Goal: Information Seeking & Learning: Learn about a topic

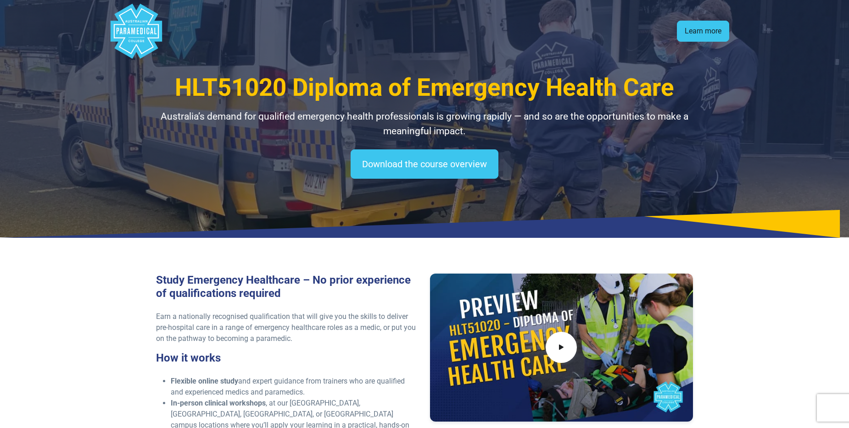
click at [698, 31] on link "Learn more" at bounding box center [703, 31] width 52 height 21
click at [694, 32] on link "Learn more" at bounding box center [703, 31] width 52 height 21
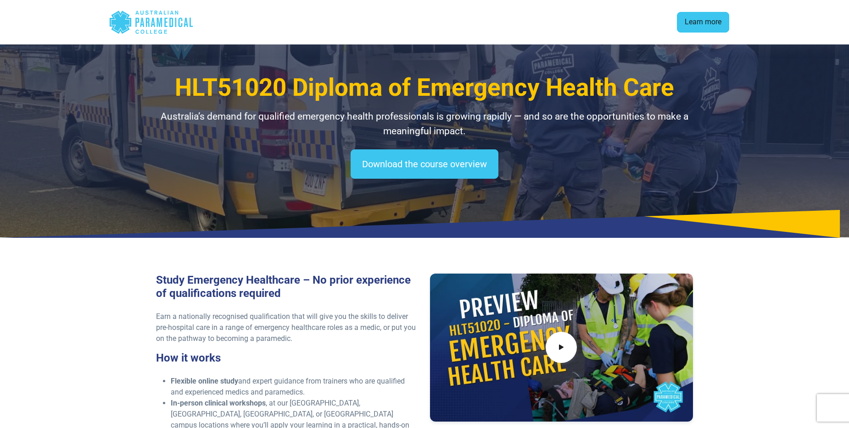
scroll to position [1219, 0]
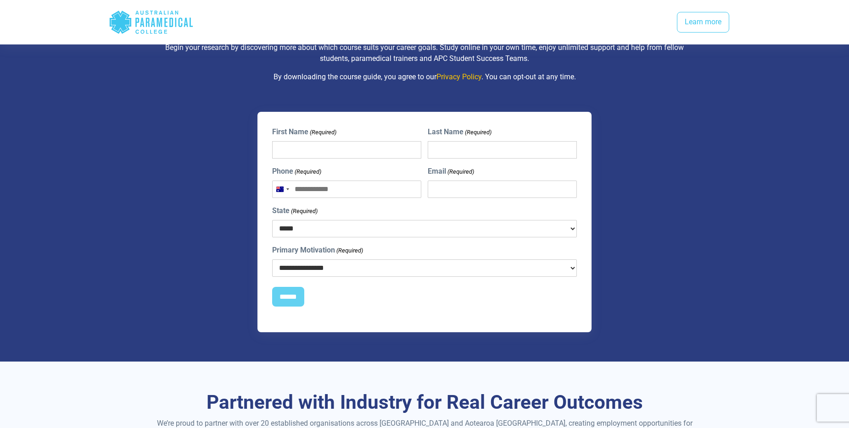
click at [153, 21] on icon "Australian Paramedical College" at bounding box center [153, 22] width 4 height 9
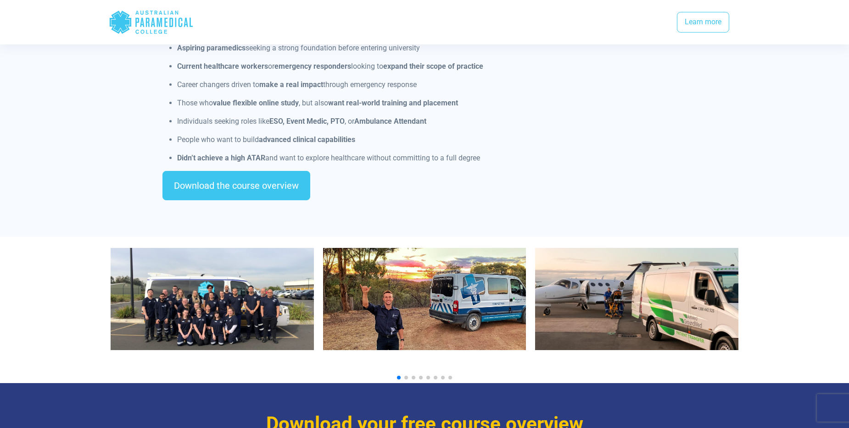
scroll to position [826, 0]
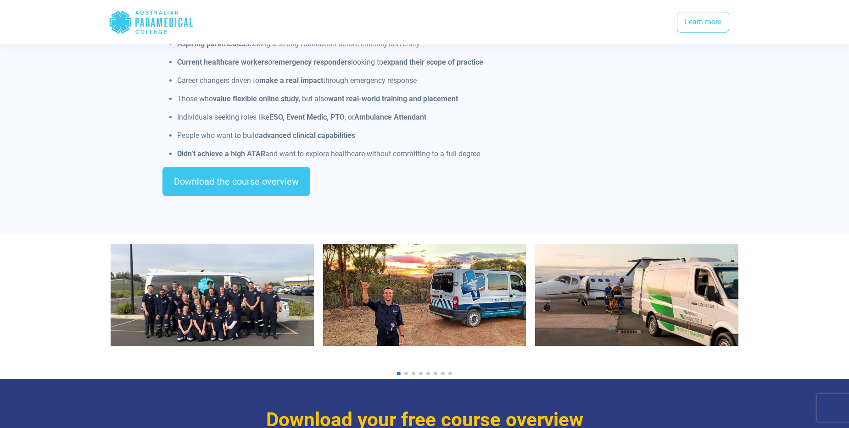
click at [455, 293] on img "2 / 10" at bounding box center [424, 295] width 203 height 102
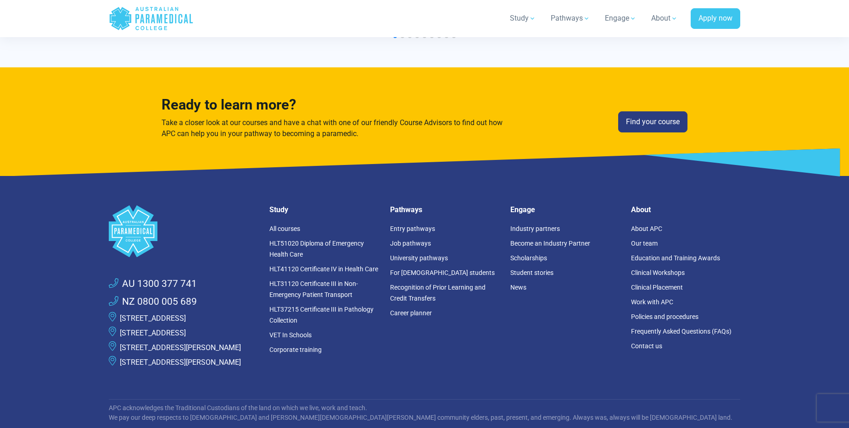
scroll to position [2385, 0]
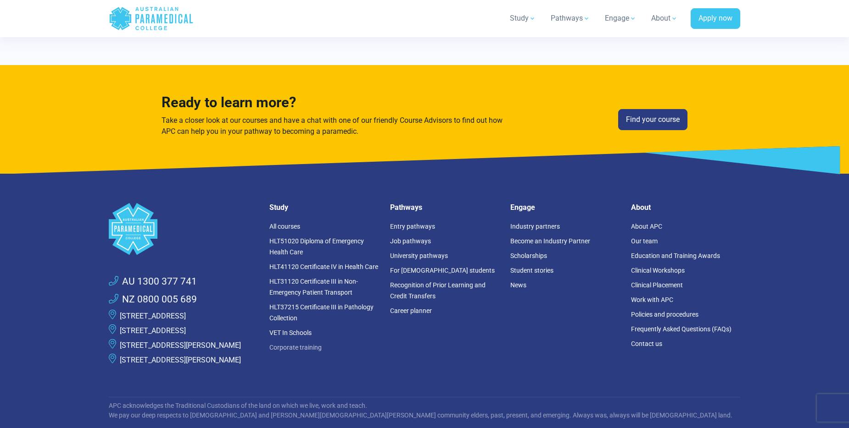
click at [292, 348] on link "Corporate training" at bounding box center [295, 347] width 52 height 7
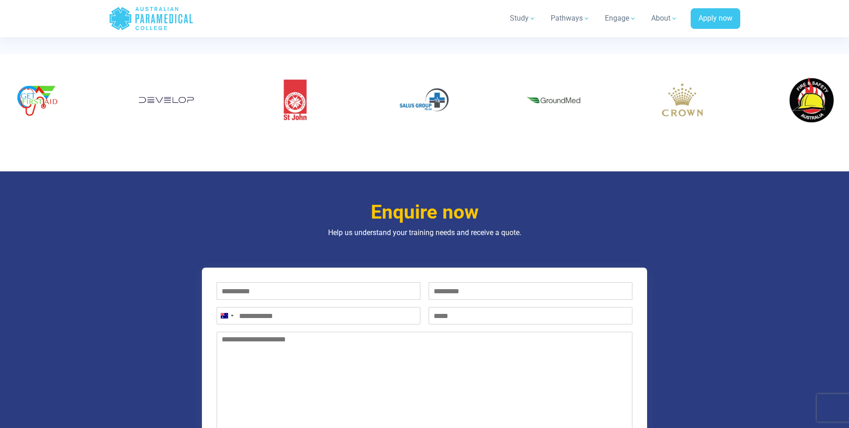
scroll to position [732, 0]
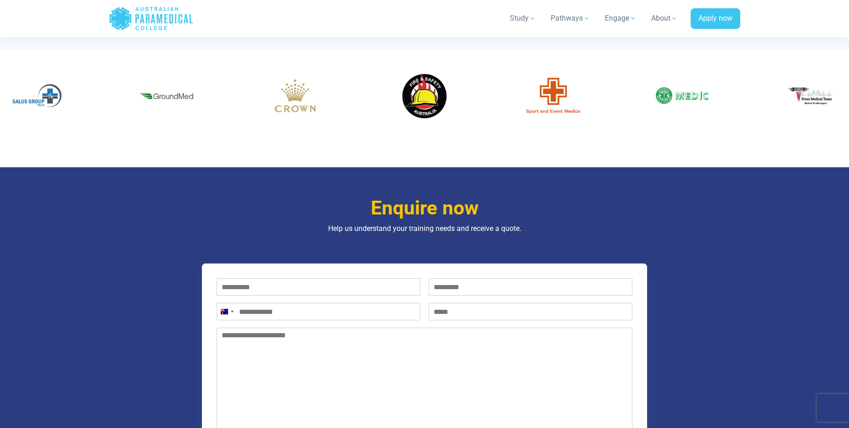
click at [815, 91] on img "28 / 60" at bounding box center [810, 95] width 55 height 55
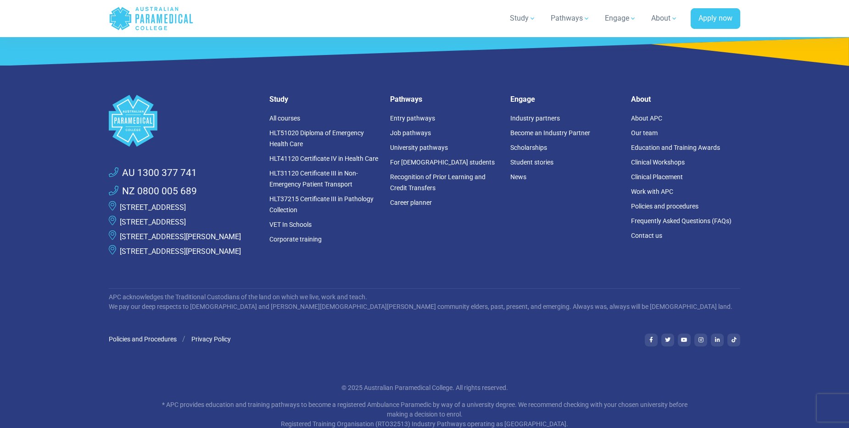
scroll to position [1282, 0]
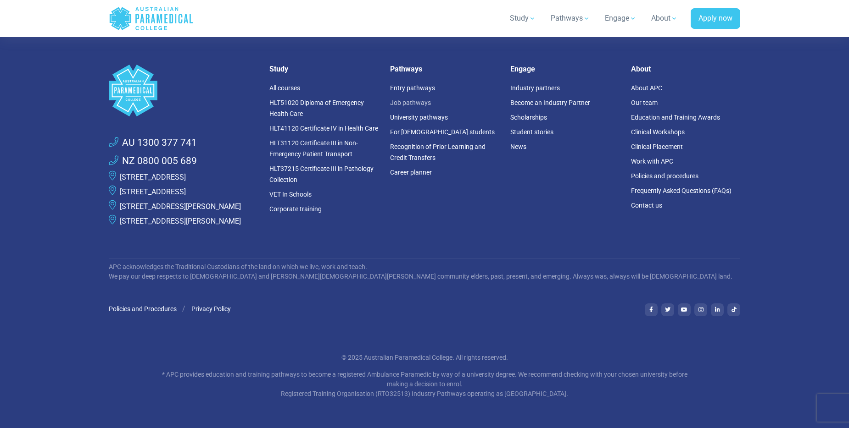
click at [418, 99] on link "Job pathways" at bounding box center [410, 102] width 41 height 7
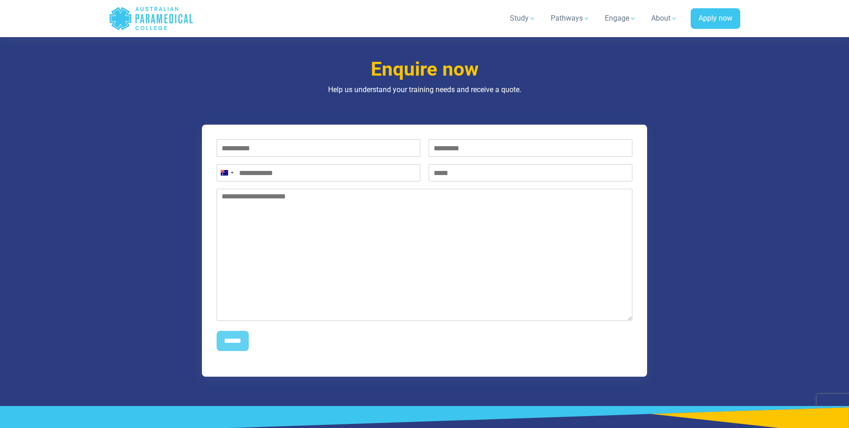
scroll to position [869, 0]
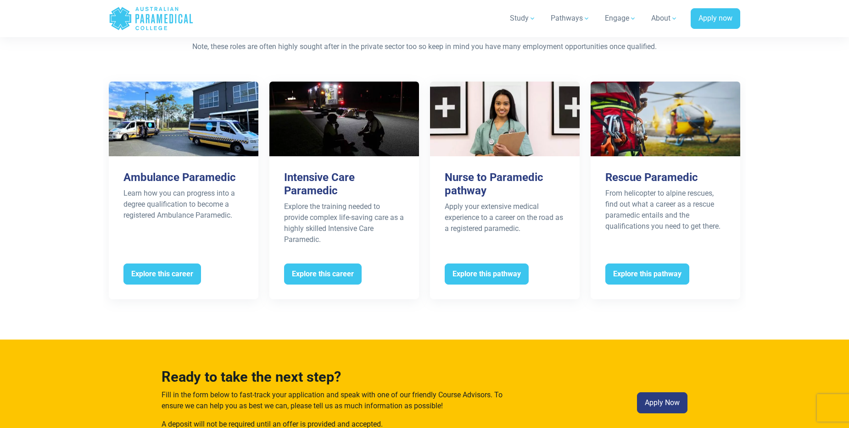
scroll to position [1835, 0]
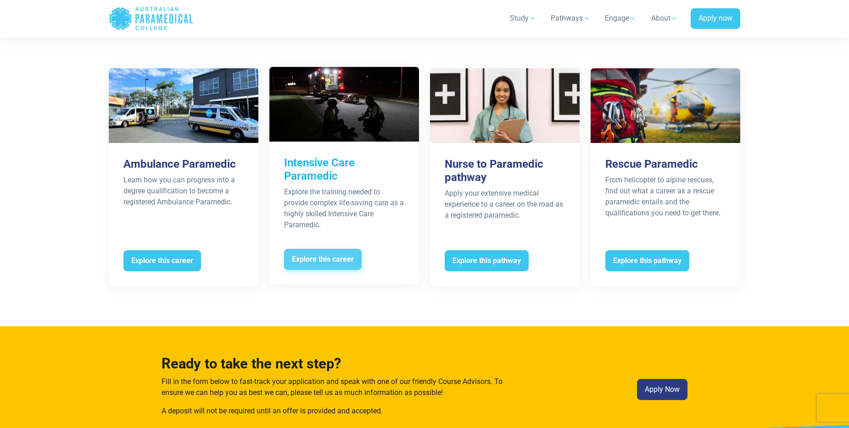
click at [328, 249] on span "Explore this career" at bounding box center [323, 259] width 78 height 21
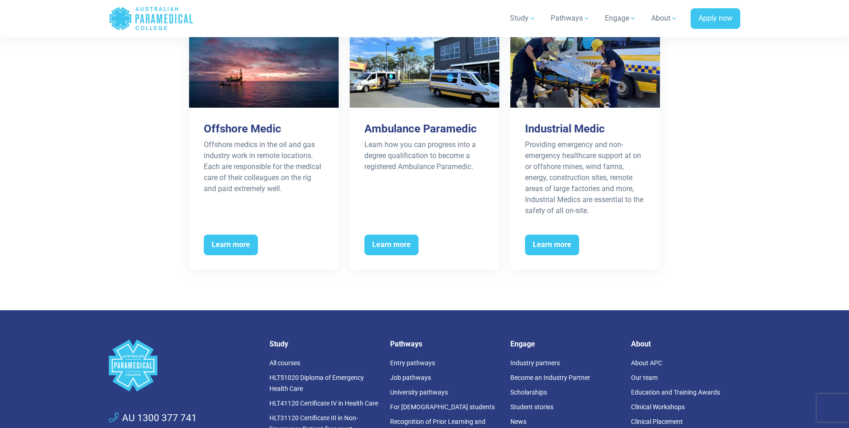
scroll to position [1468, 0]
